Goal: Find specific page/section: Find specific page/section

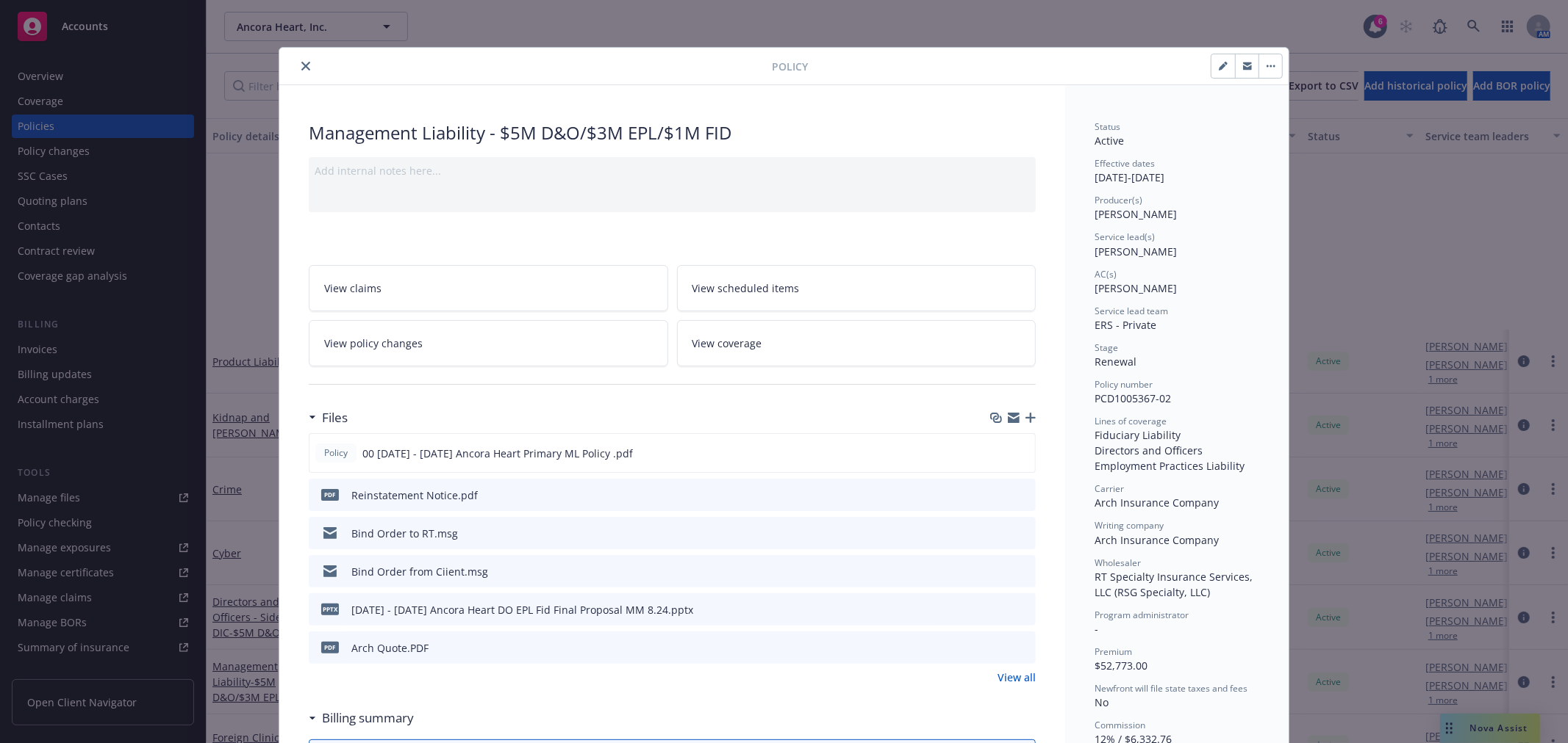
scroll to position [244, 0]
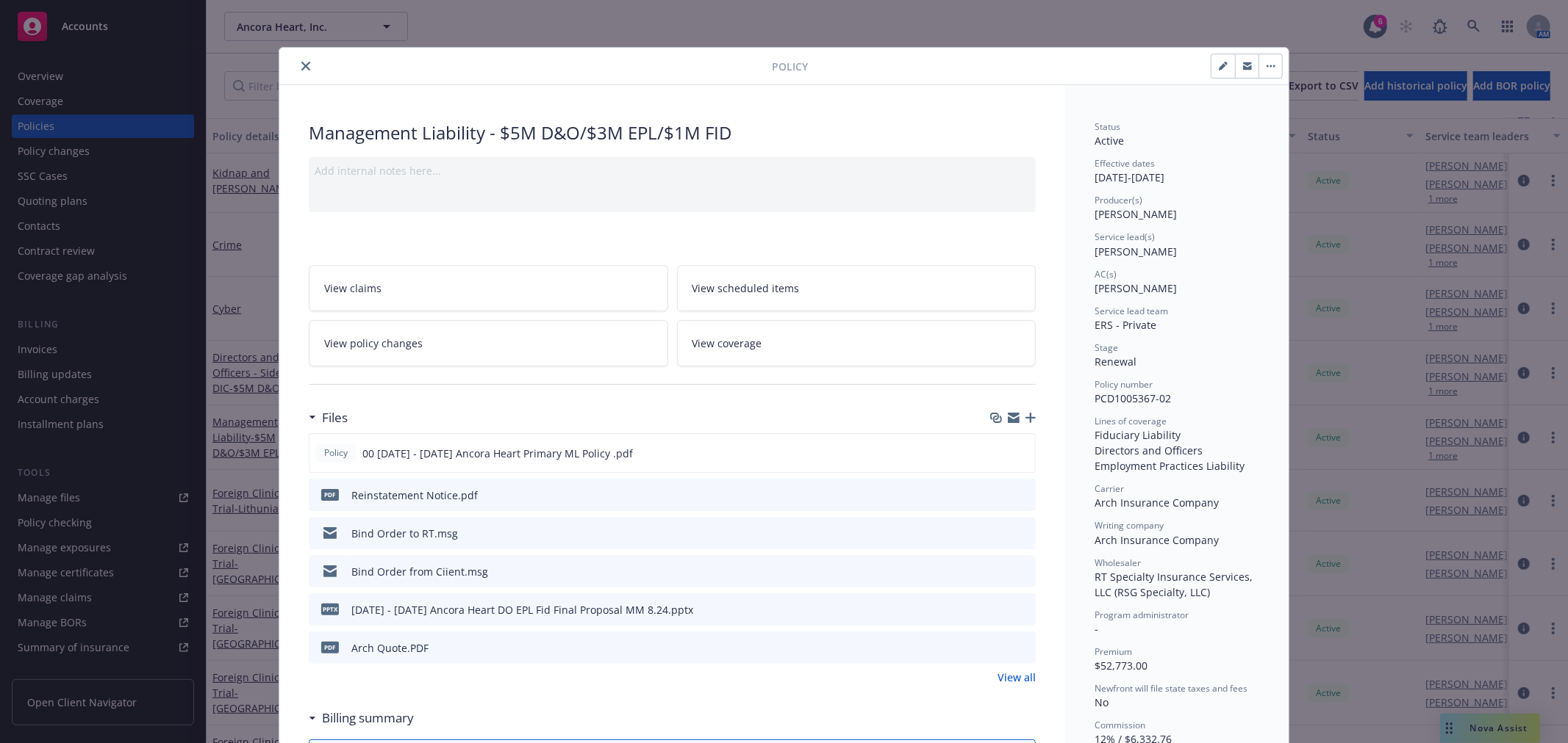
click at [297, 66] on button "close" at bounding box center [306, 66] width 18 height 18
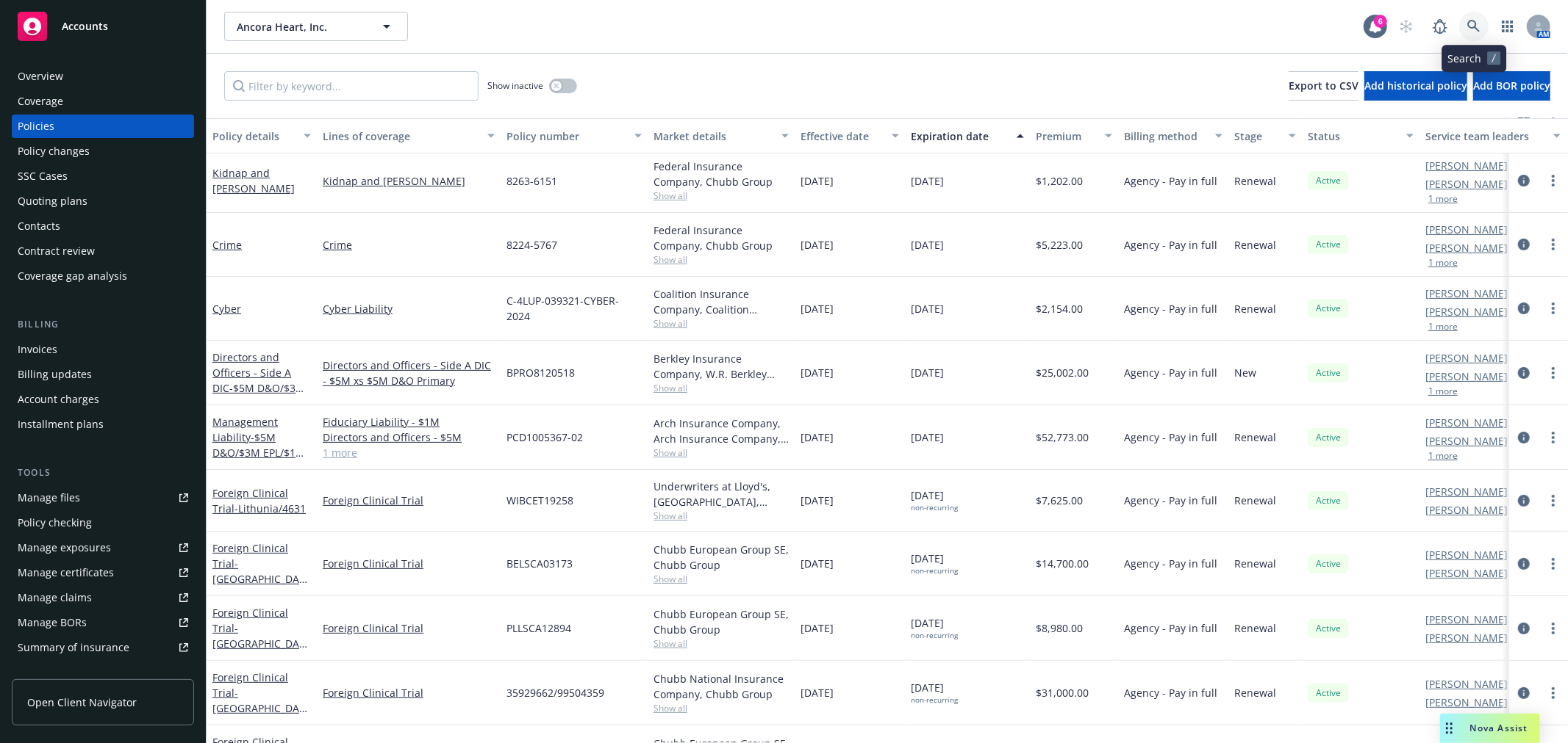
click at [1478, 18] on link at bounding box center [1474, 27] width 29 height 29
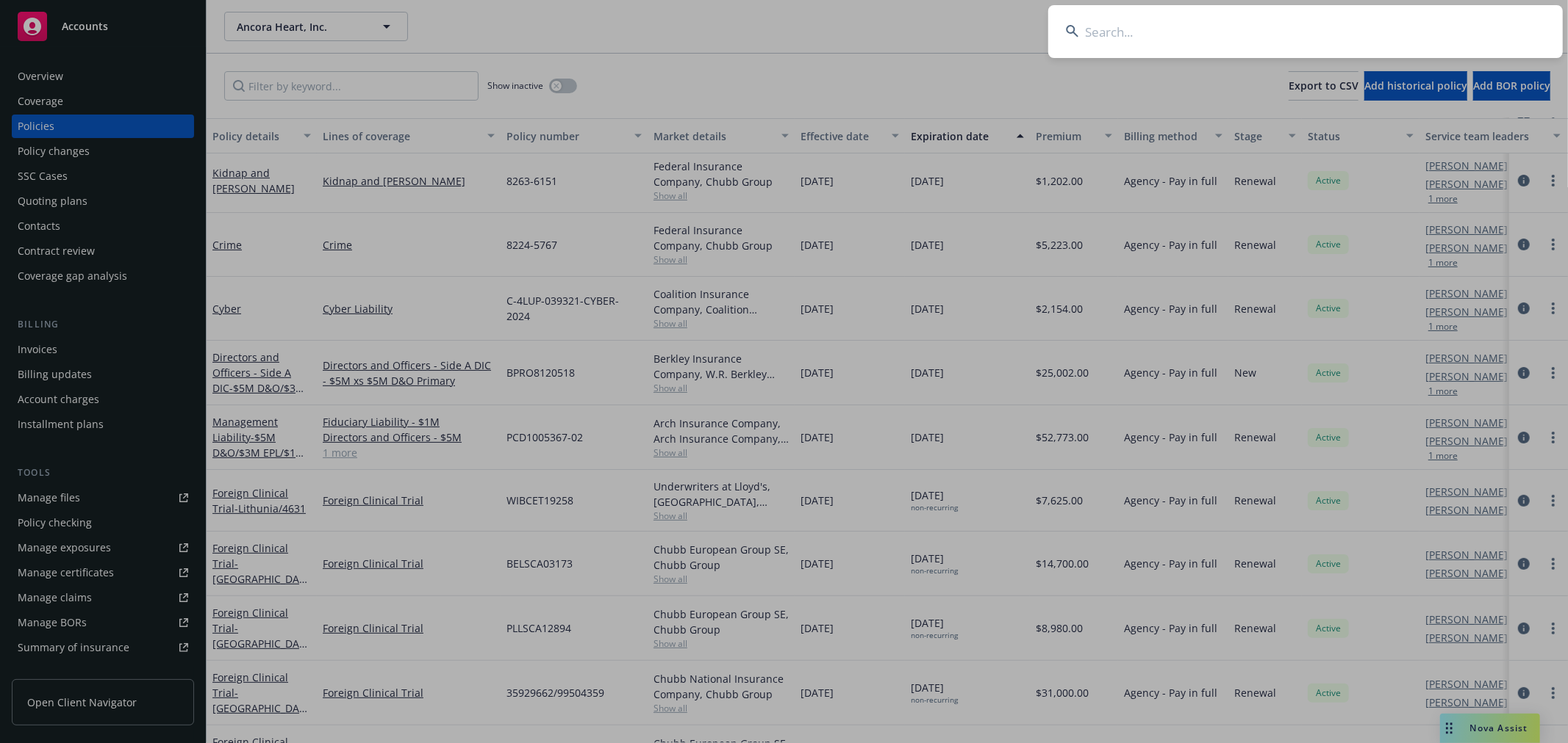
click at [1167, 43] on input at bounding box center [1305, 32] width 514 height 53
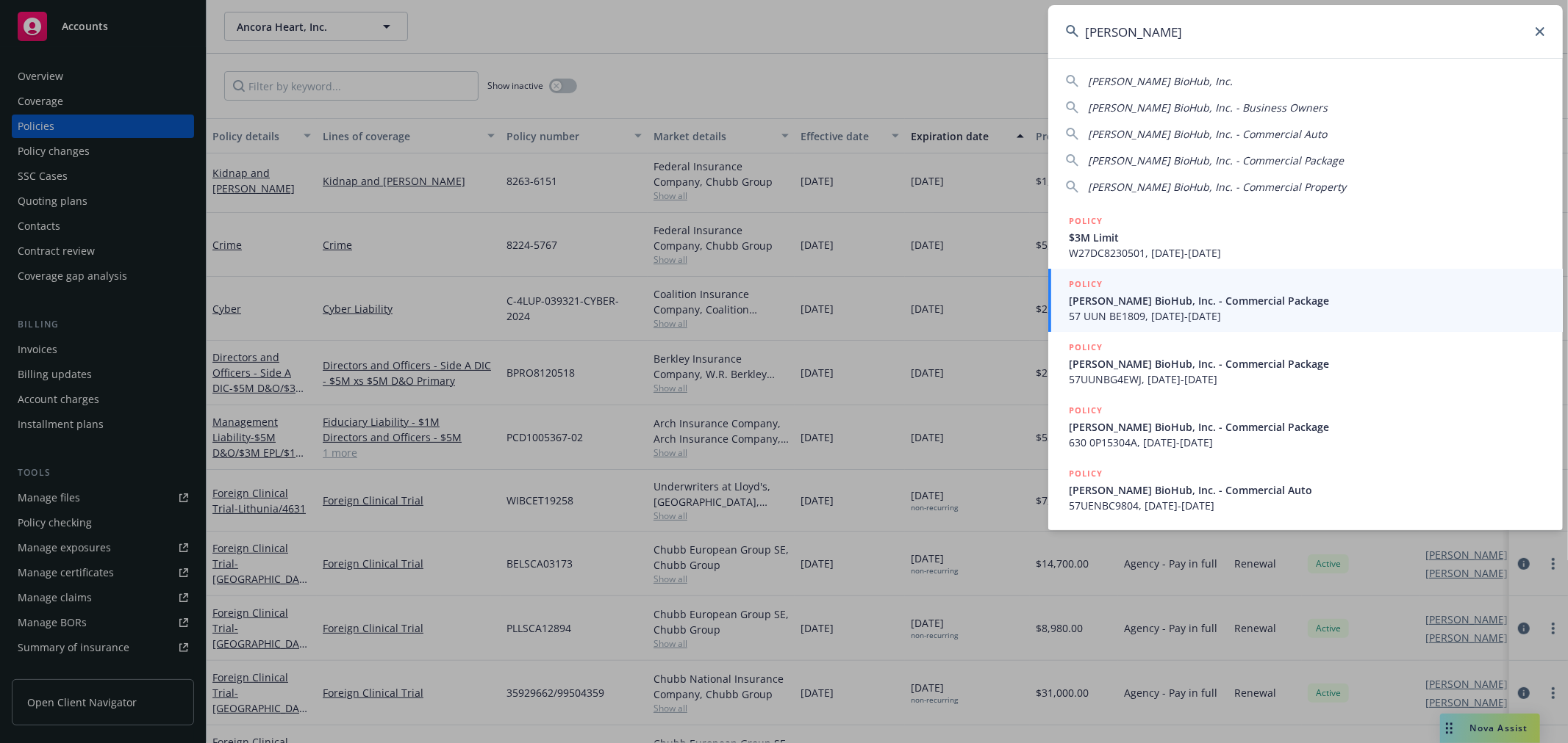
click at [1195, 83] on span "[PERSON_NAME] BioHub, Inc." at bounding box center [1160, 81] width 144 height 14
type input "[PERSON_NAME] BioHub, Inc."
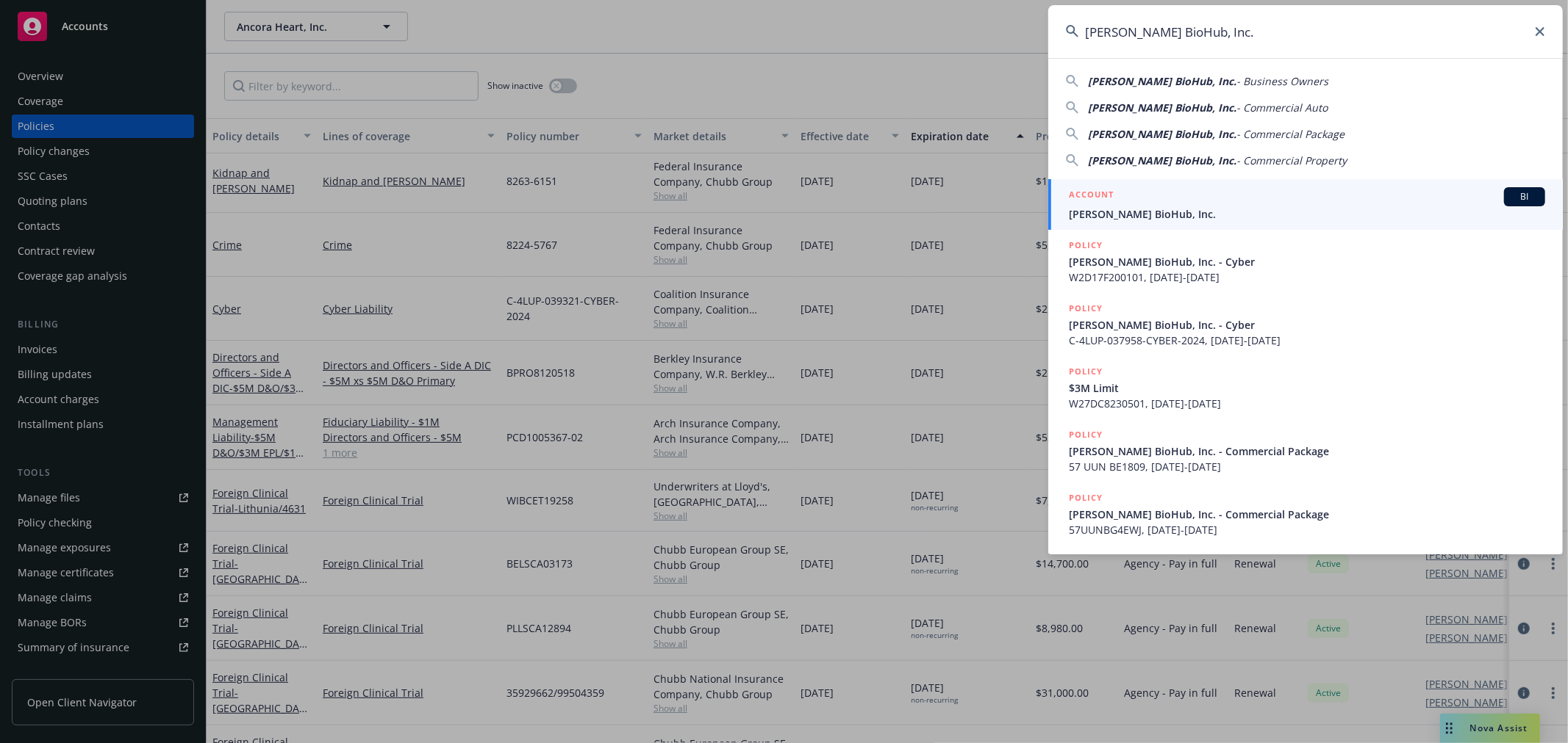
click at [1163, 211] on span "[PERSON_NAME] BioHub, Inc." at bounding box center [1306, 214] width 476 height 15
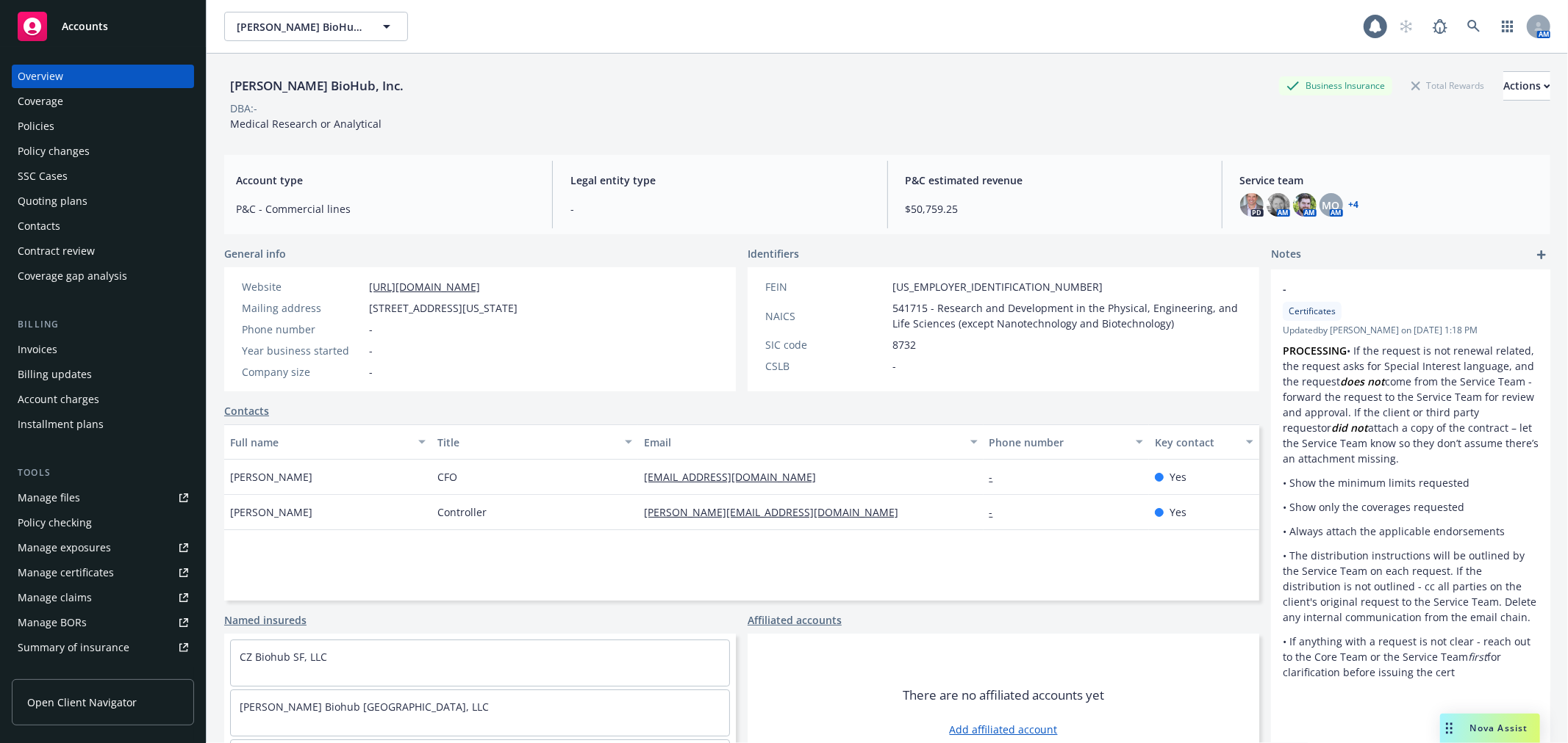
click at [29, 122] on div "Policies" at bounding box center [36, 127] width 37 height 24
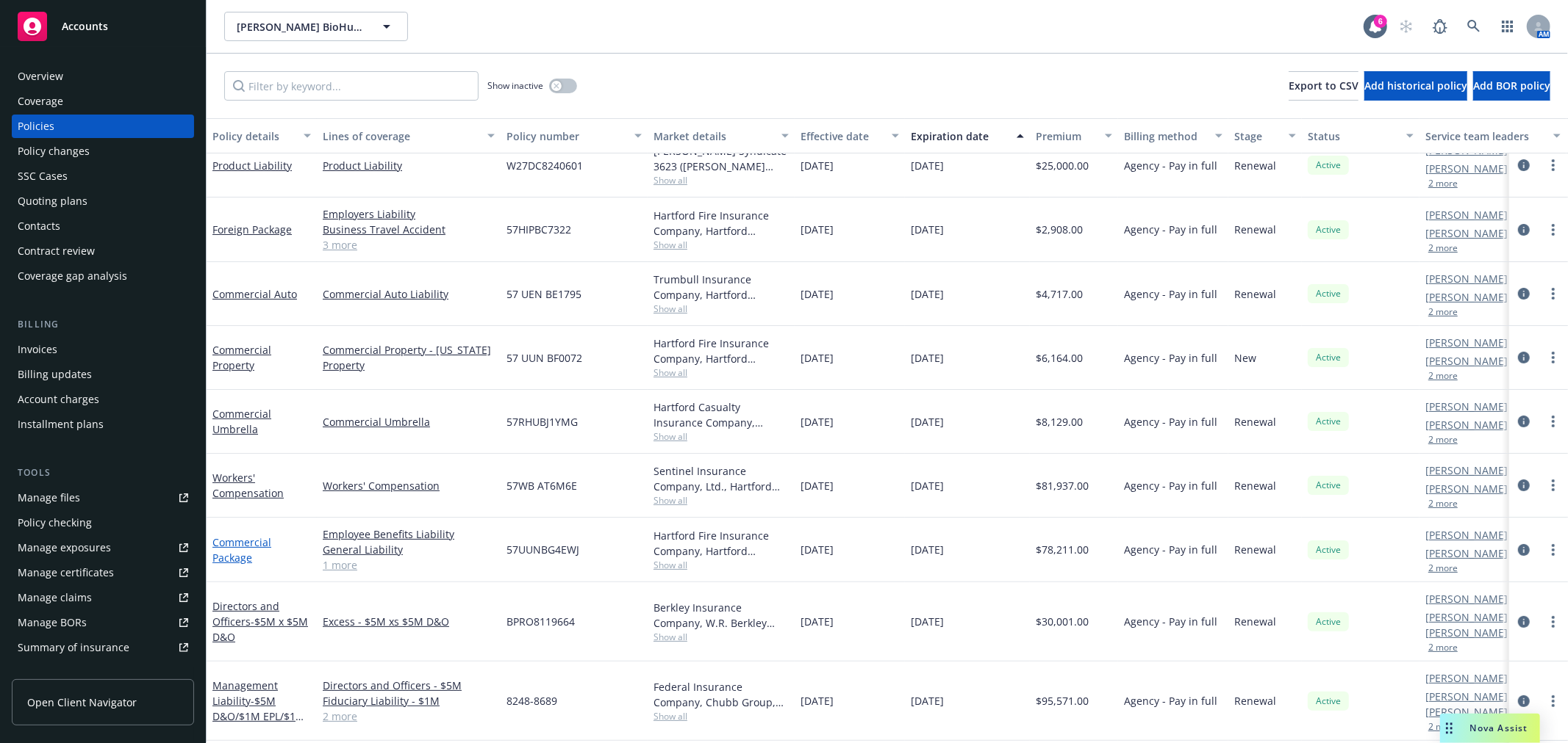
scroll to position [183, 0]
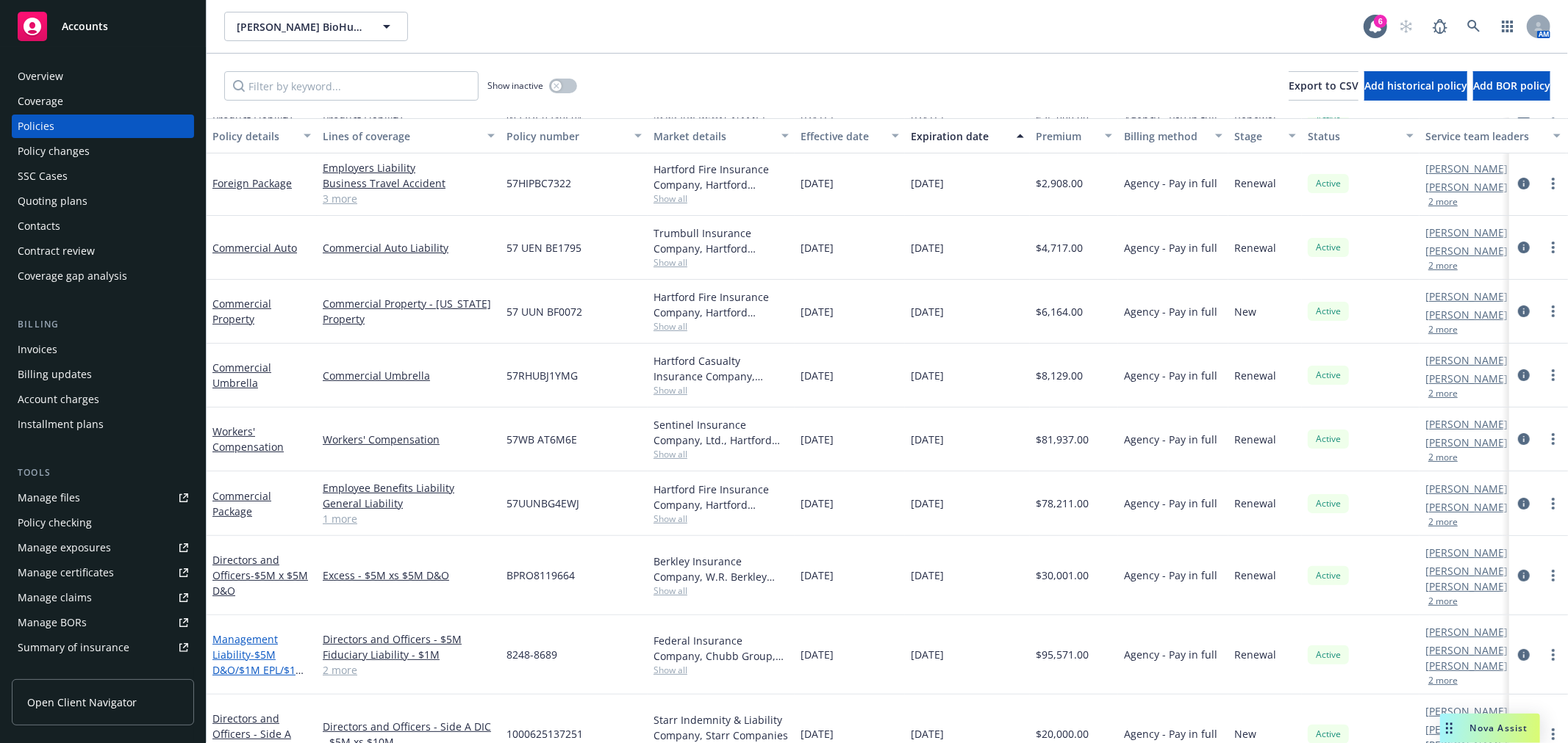
click at [254, 633] on link "Management Liability - $5M D&O/$1M EPL/$1M FID" at bounding box center [259, 663] width 93 height 60
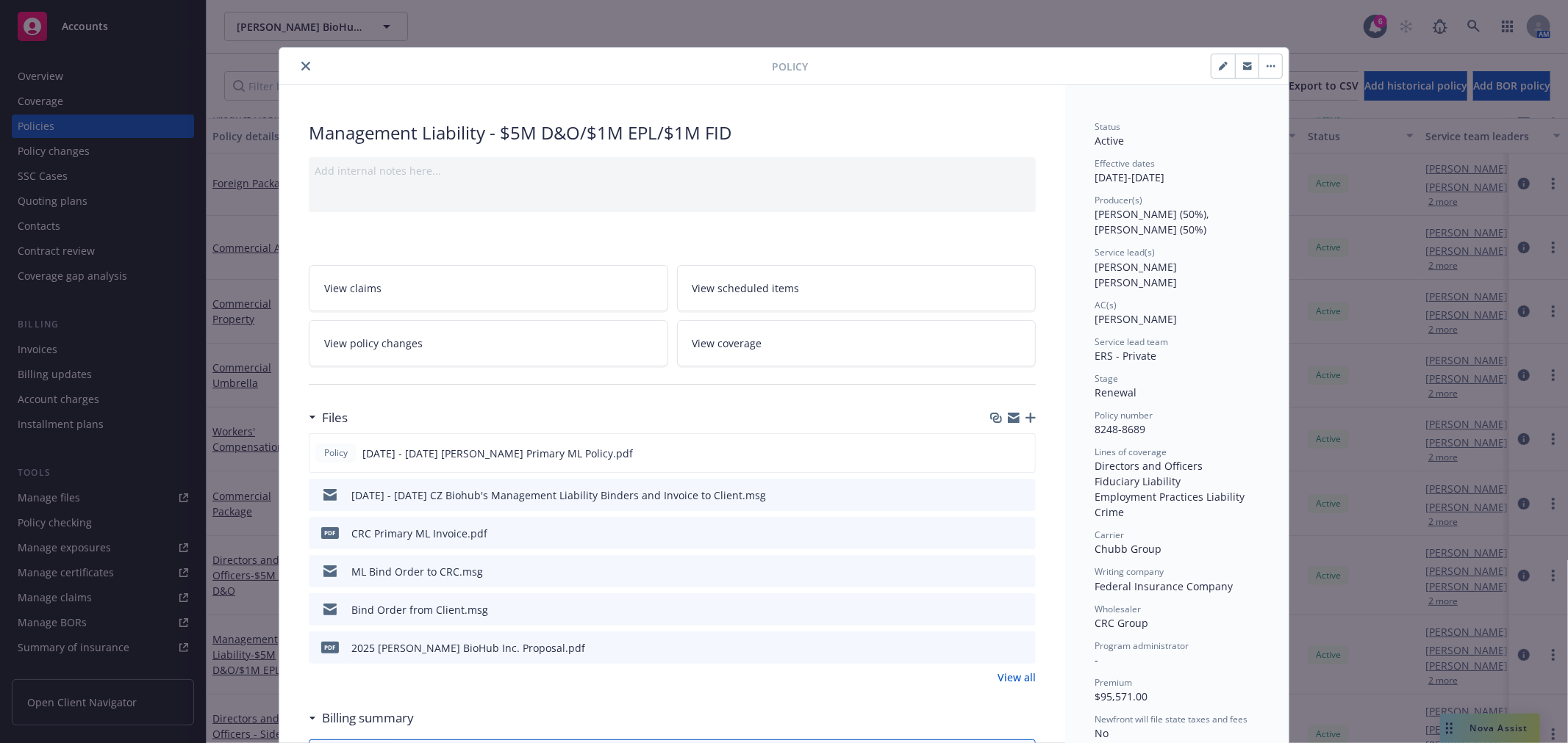
click at [1018, 574] on icon "preview file" at bounding box center [1021, 571] width 13 height 10
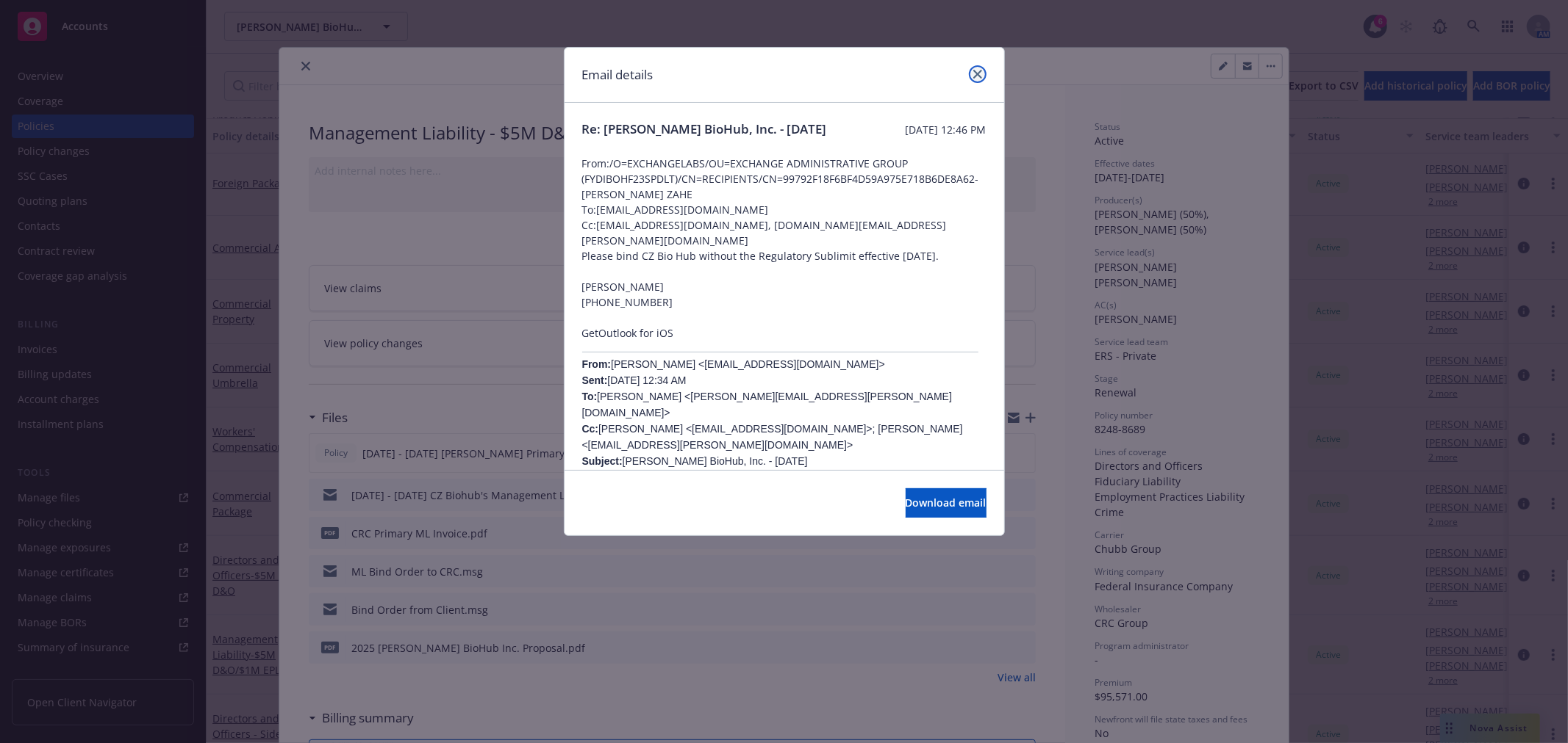
click at [976, 75] on icon "close" at bounding box center [978, 74] width 9 height 9
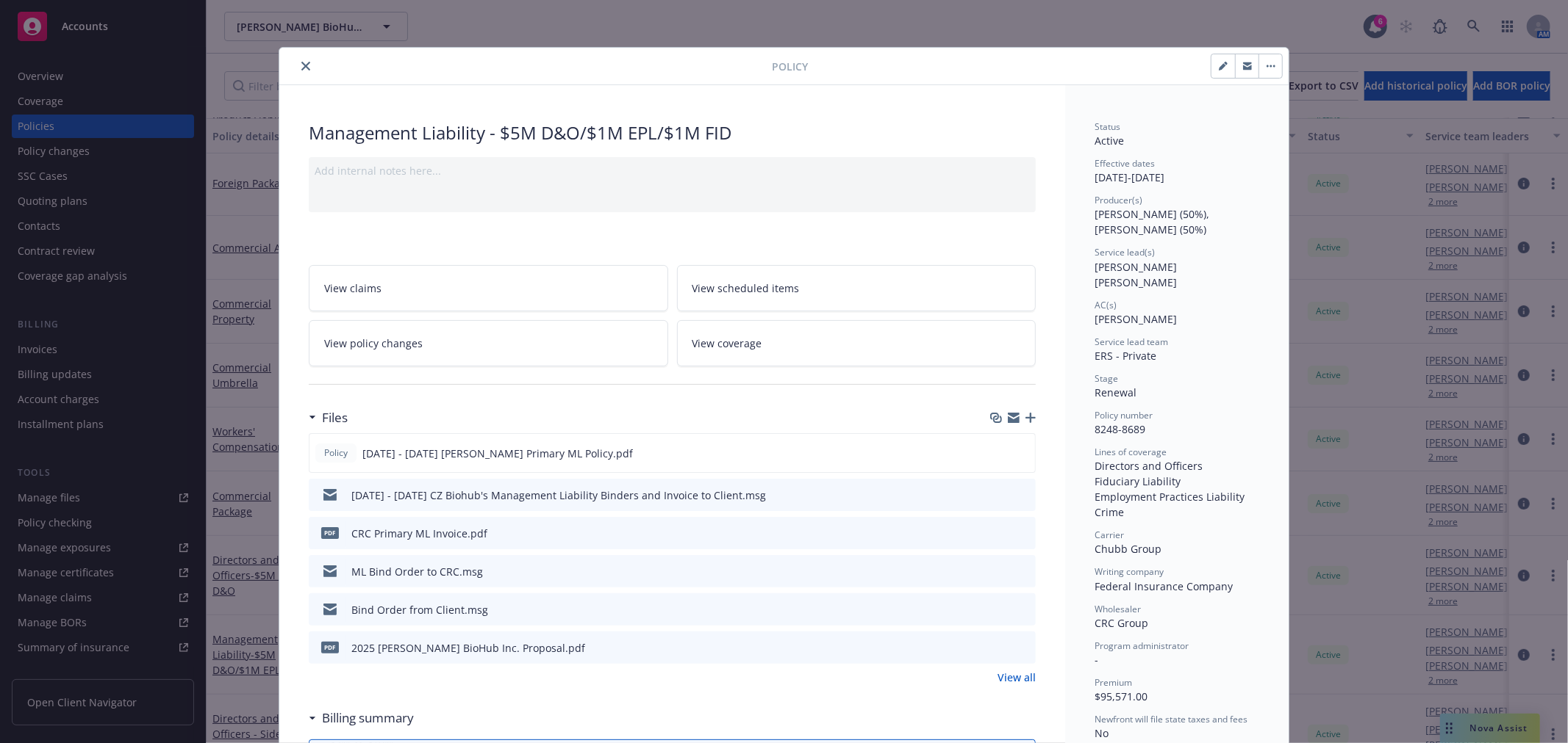
click at [301, 67] on icon "close" at bounding box center [306, 66] width 9 height 9
click at [552, 32] on div "[PERSON_NAME] BioHub, Inc. [PERSON_NAME] BioHub, Inc." at bounding box center [794, 27] width 1139 height 29
